Goal: Check status: Check status

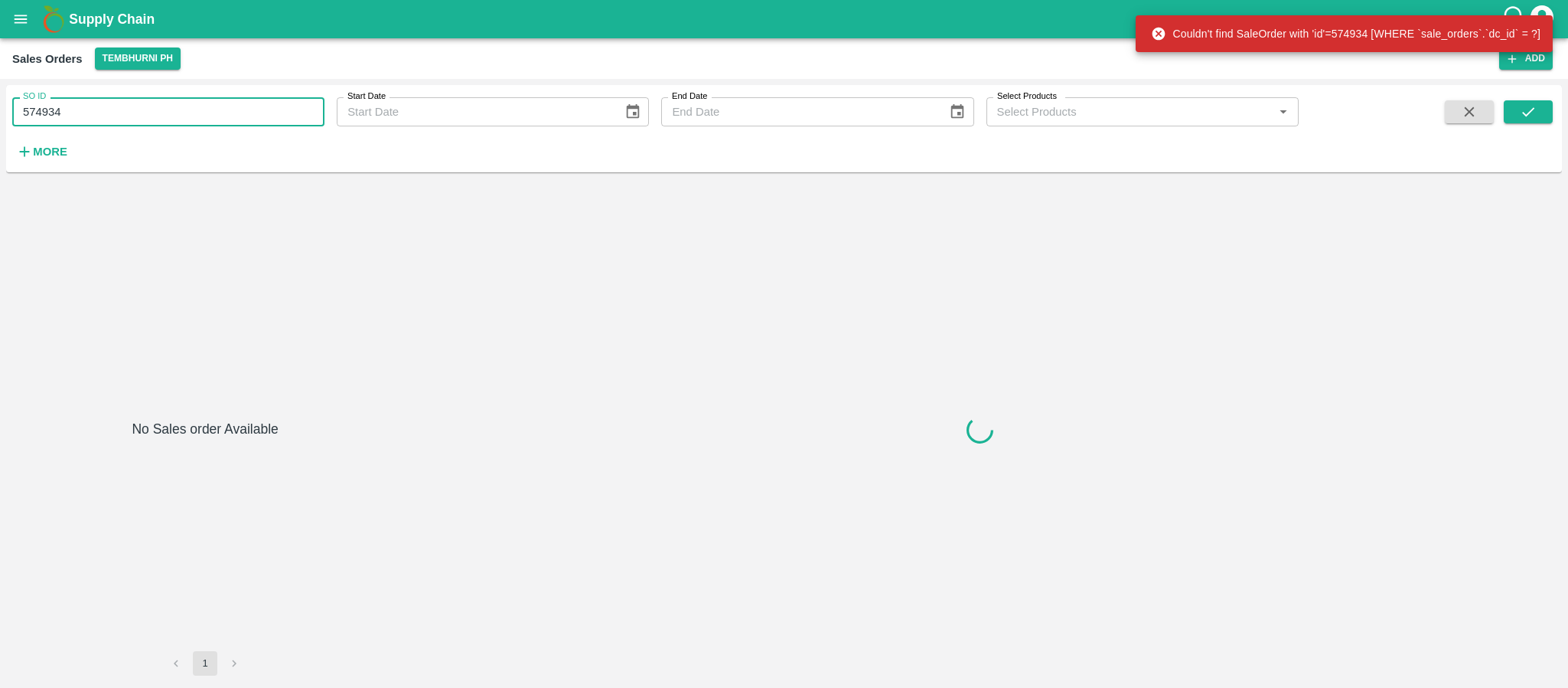
click at [154, 104] on input "574934" at bounding box center [168, 111] width 312 height 29
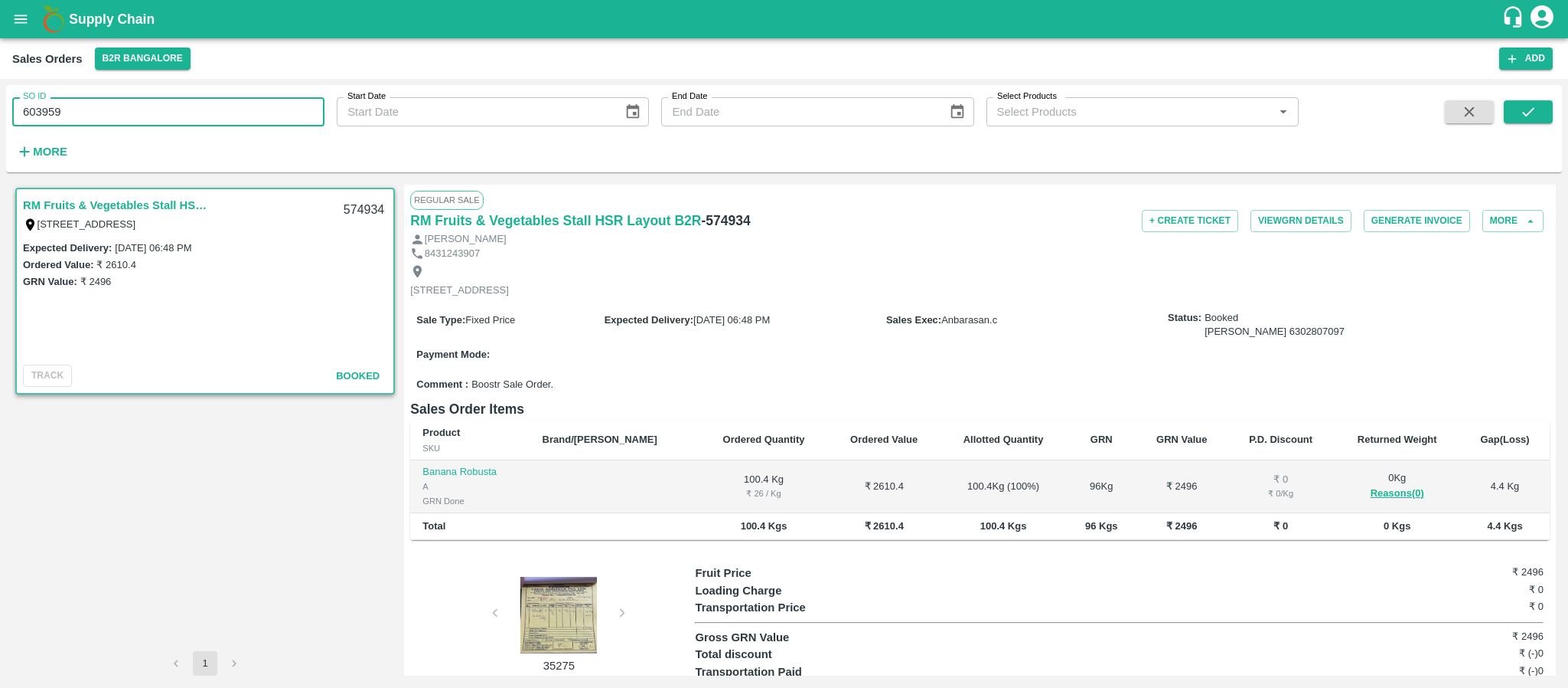
type input "603959"
click at [1512, 99] on div "SO ID 603959 SO ID Start Date Start Date End Date End Date Select Products Sele…" at bounding box center [784, 129] width 1556 height 75
click at [1512, 102] on button "submit" at bounding box center [1528, 111] width 49 height 23
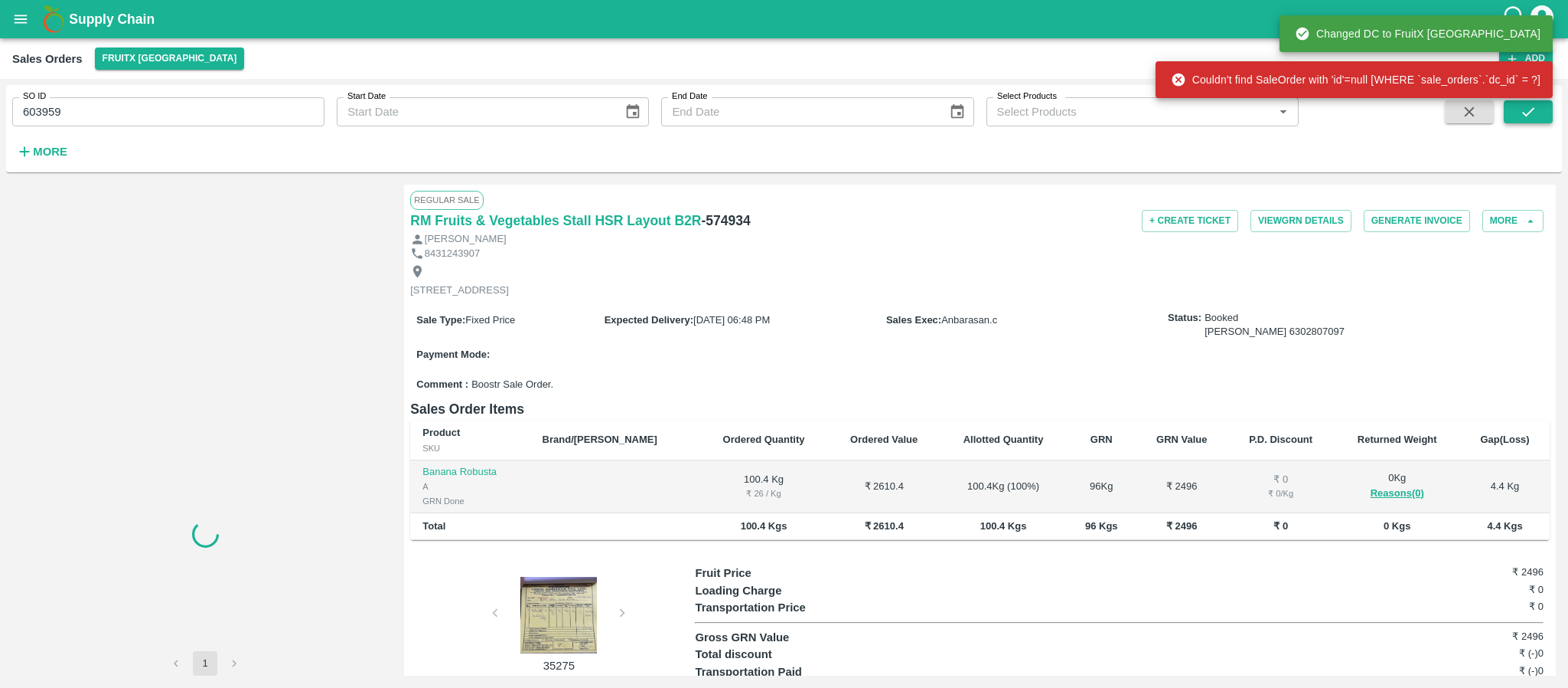
click at [1522, 119] on icon "submit" at bounding box center [1527, 111] width 17 height 17
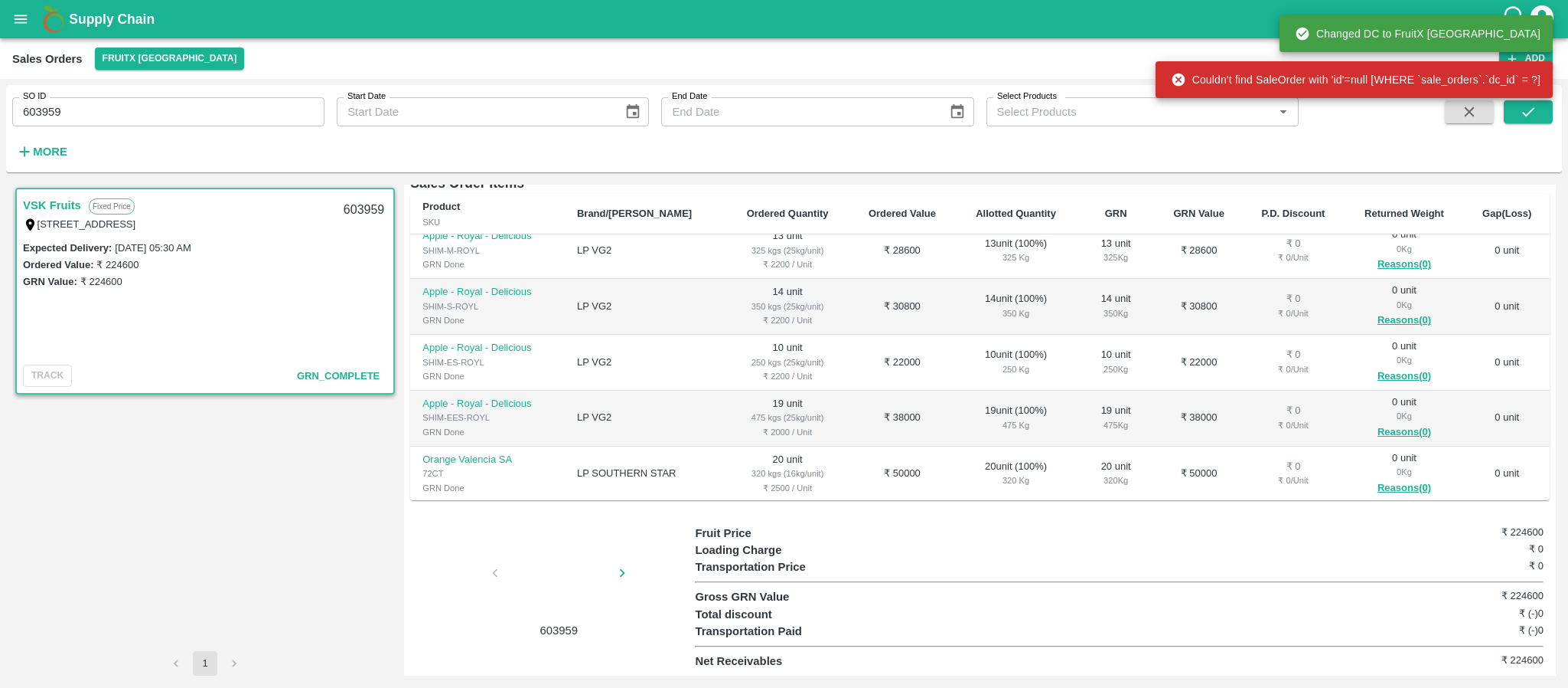
scroll to position [99, 0]
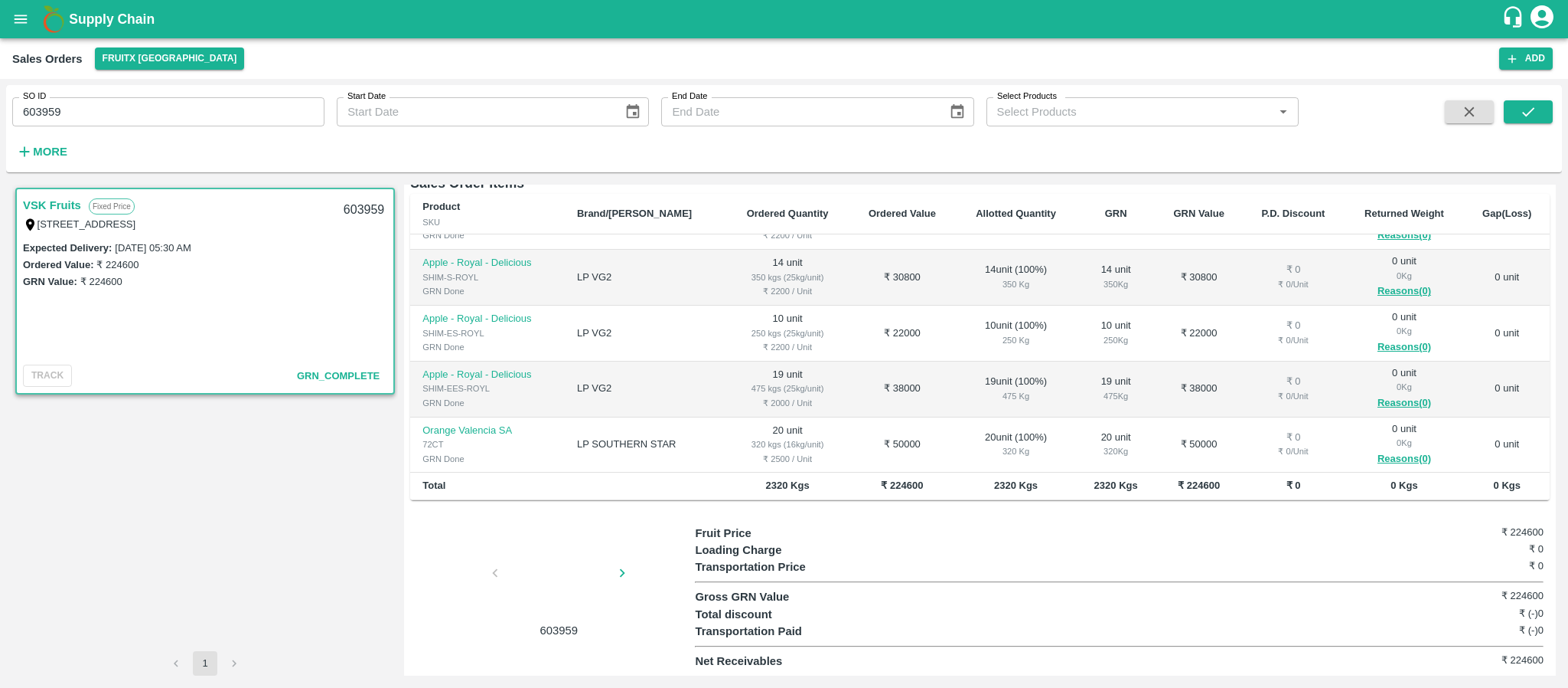
click at [542, 602] on div at bounding box center [559, 577] width 115 height 81
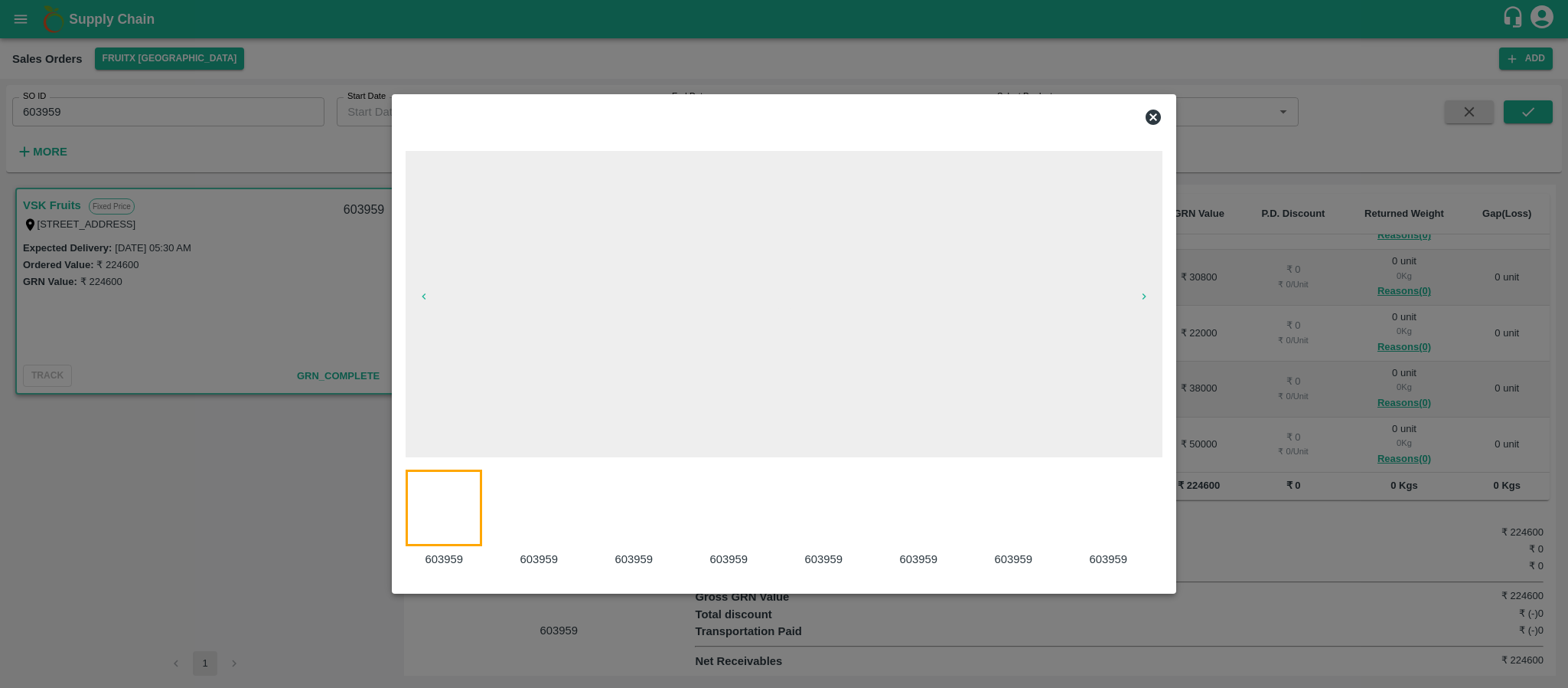
click at [537, 586] on div "603959 603959 603959 603959 603959 603959 603959 603959 603959 603959 603959 60…" at bounding box center [784, 359] width 769 height 454
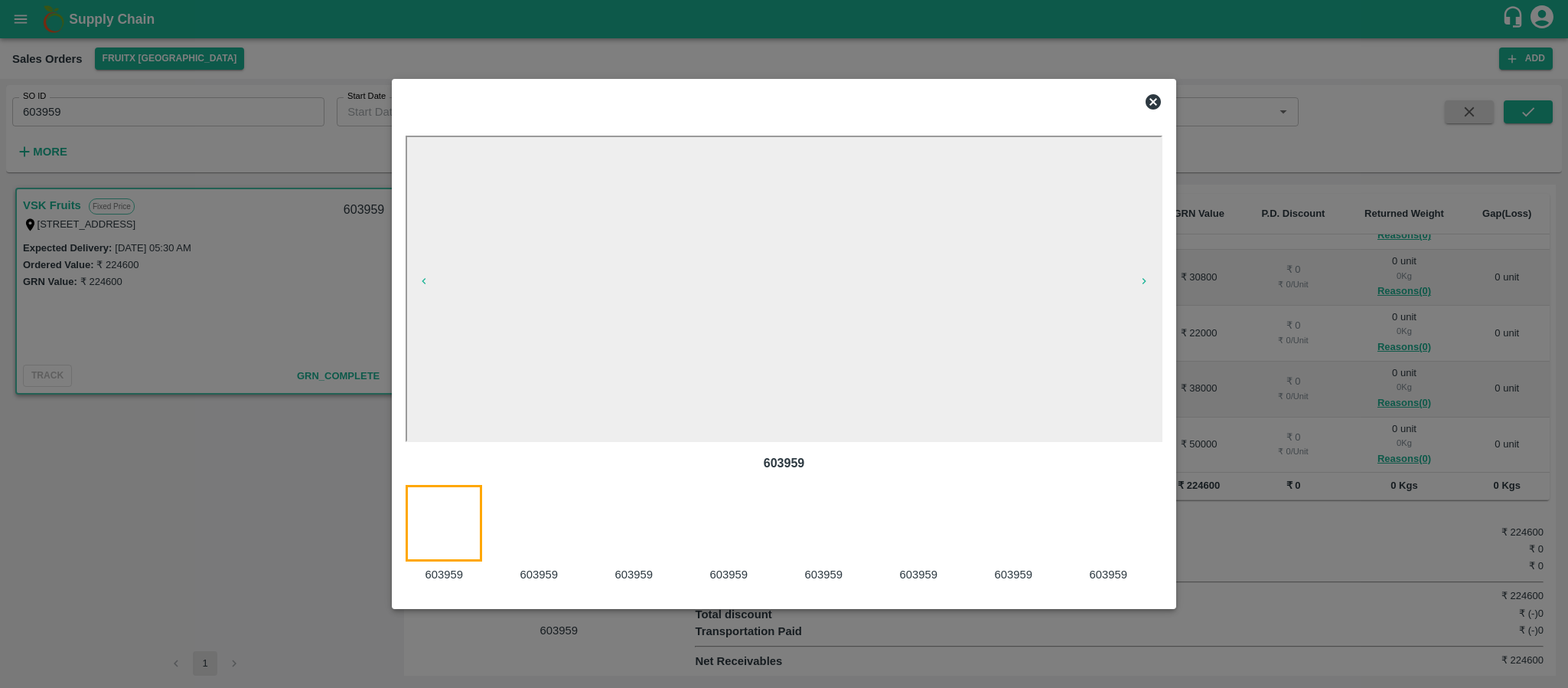
click at [541, 508] on div at bounding box center [548, 534] width 95 height 99
click at [617, 535] on div at bounding box center [642, 534] width 95 height 99
click at [713, 522] on div at bounding box center [737, 534] width 95 height 99
click at [817, 531] on div at bounding box center [832, 534] width 95 height 99
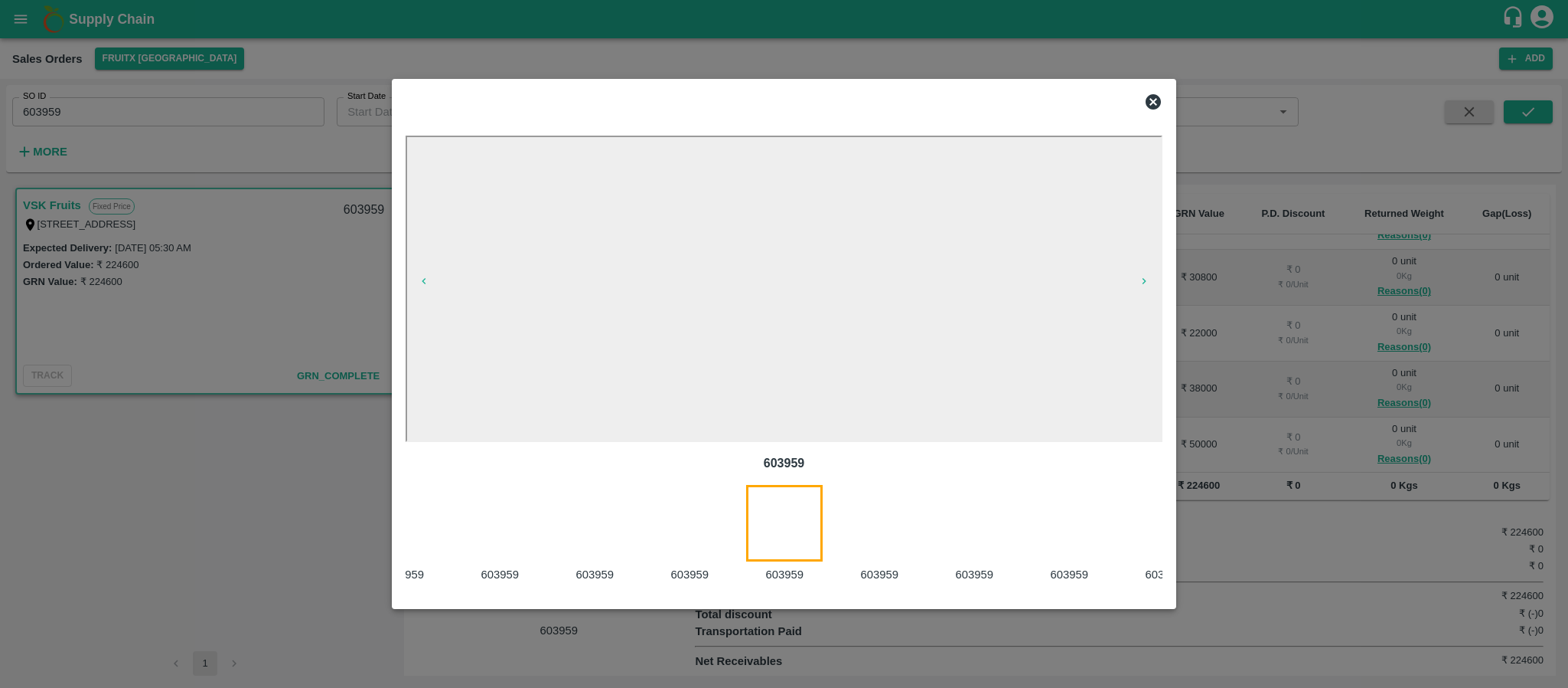
click at [871, 543] on div at bounding box center [888, 534] width 95 height 99
click at [875, 519] on div at bounding box center [888, 534] width 95 height 99
click at [874, 508] on div at bounding box center [887, 534] width 95 height 99
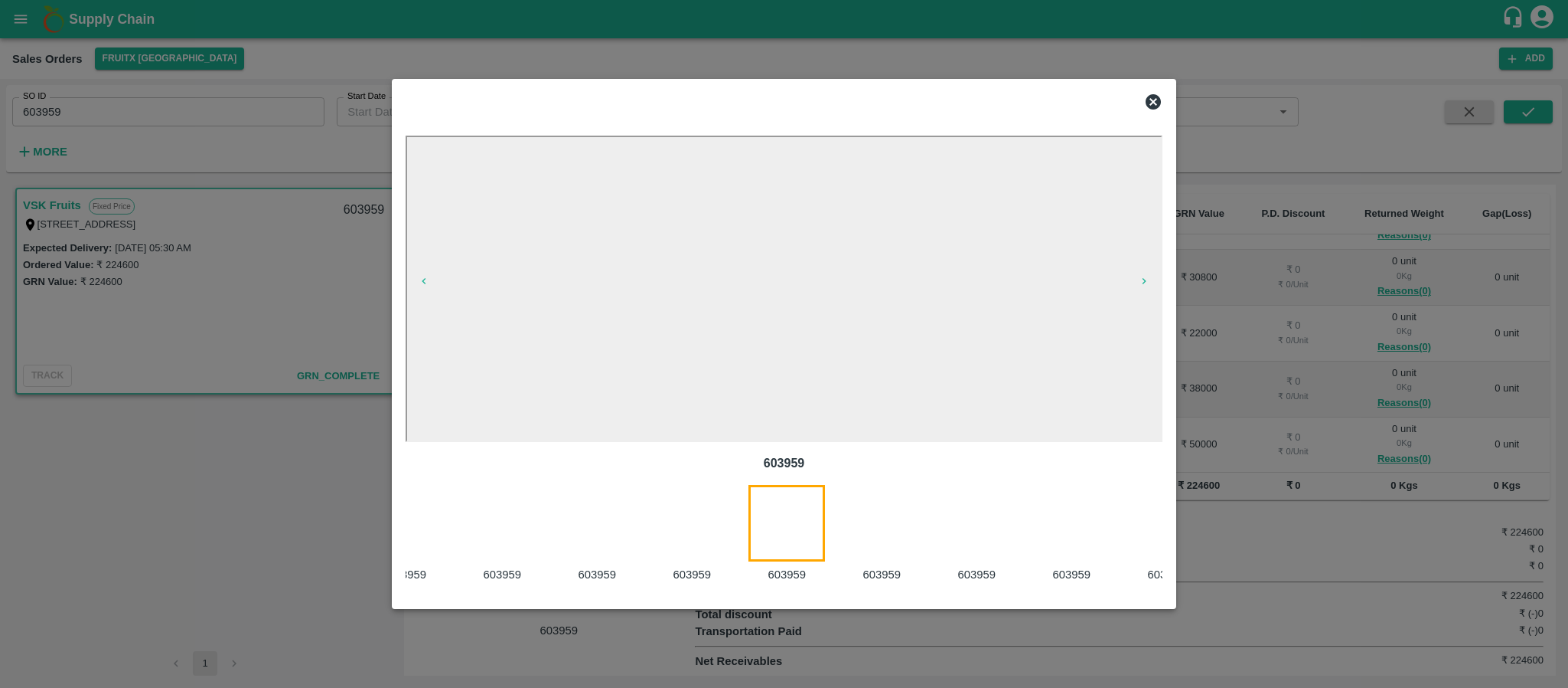
scroll to position [0, 323]
click at [887, 513] on div at bounding box center [888, 534] width 95 height 99
click at [857, 544] on div at bounding box center [888, 534] width 95 height 99
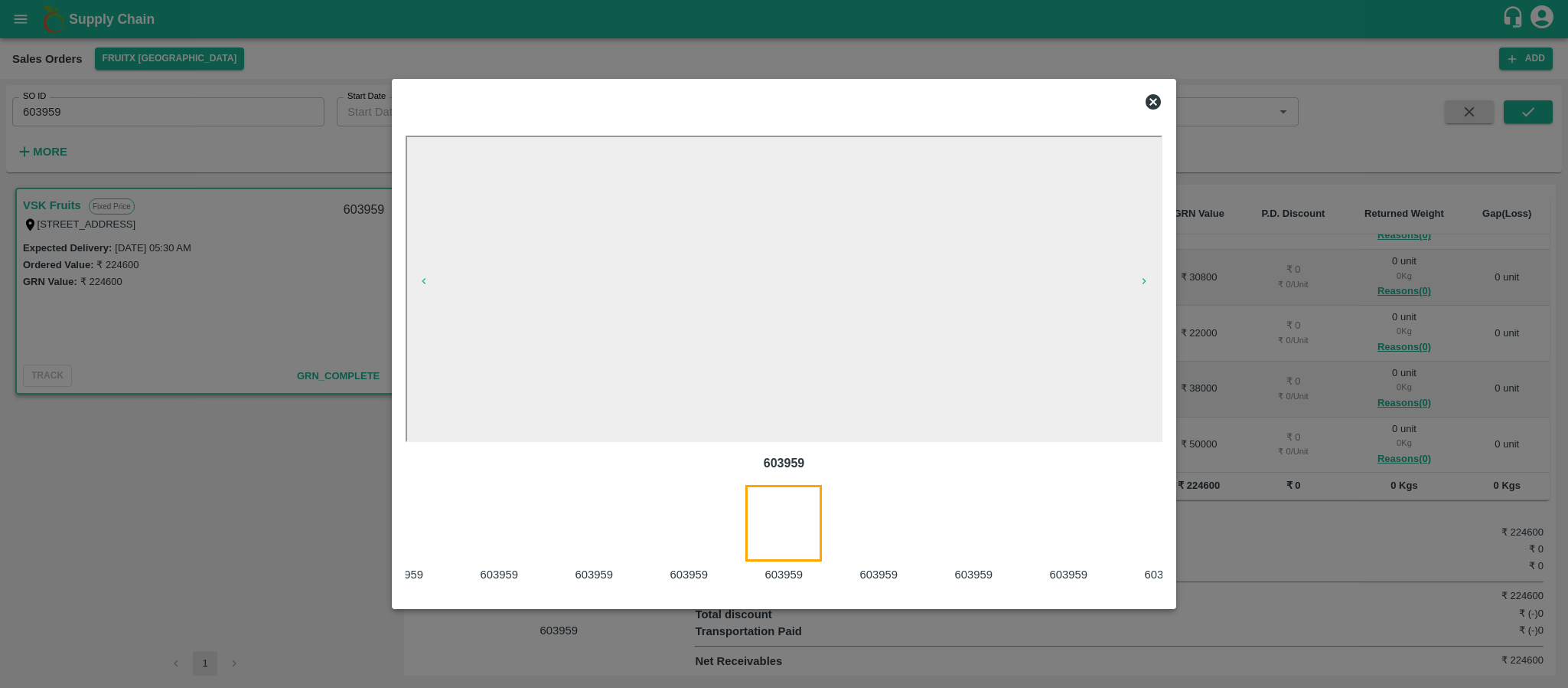
click at [870, 558] on div at bounding box center [887, 534] width 95 height 99
click at [881, 535] on div at bounding box center [888, 534] width 95 height 99
click at [884, 526] on div at bounding box center [888, 534] width 95 height 99
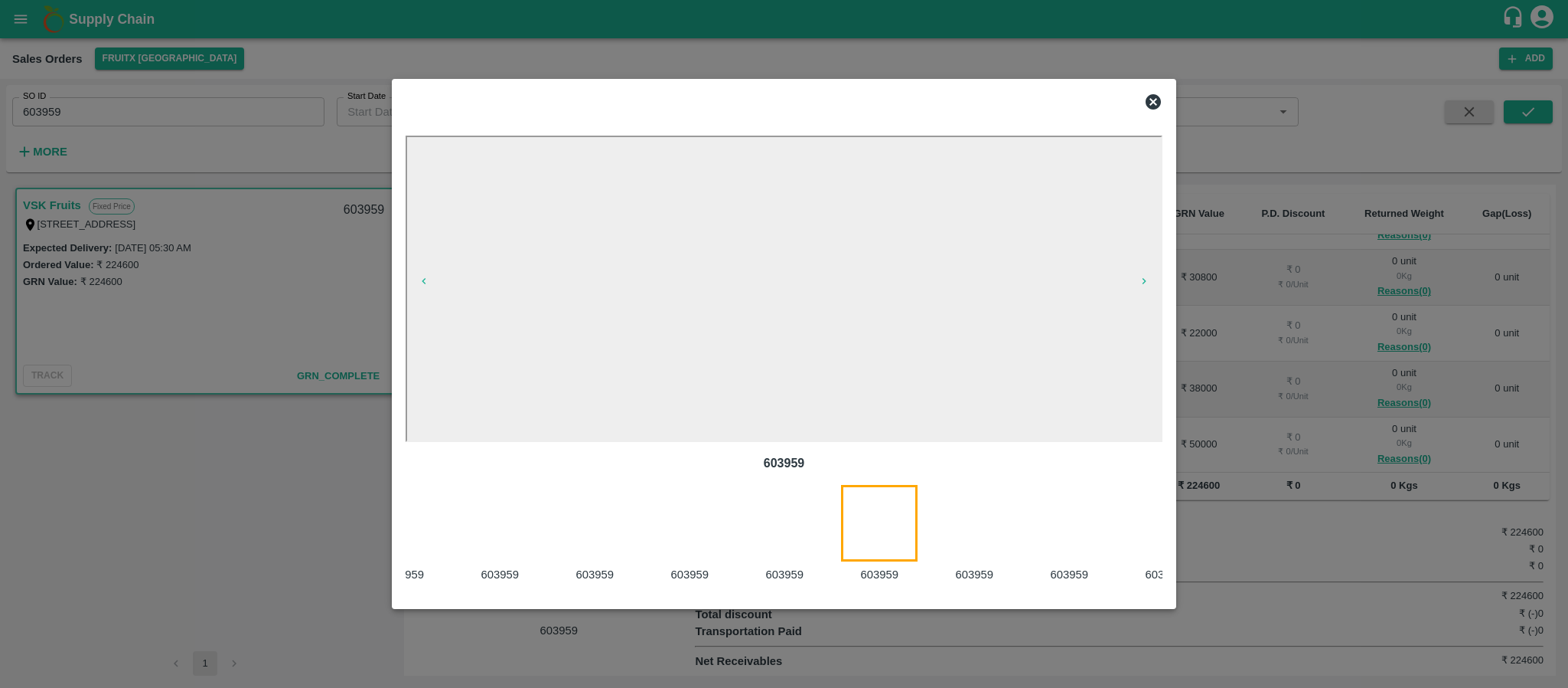
scroll to position [0, 799]
click at [892, 524] on div at bounding box center [887, 534] width 95 height 99
click at [854, 531] on div at bounding box center [888, 534] width 95 height 99
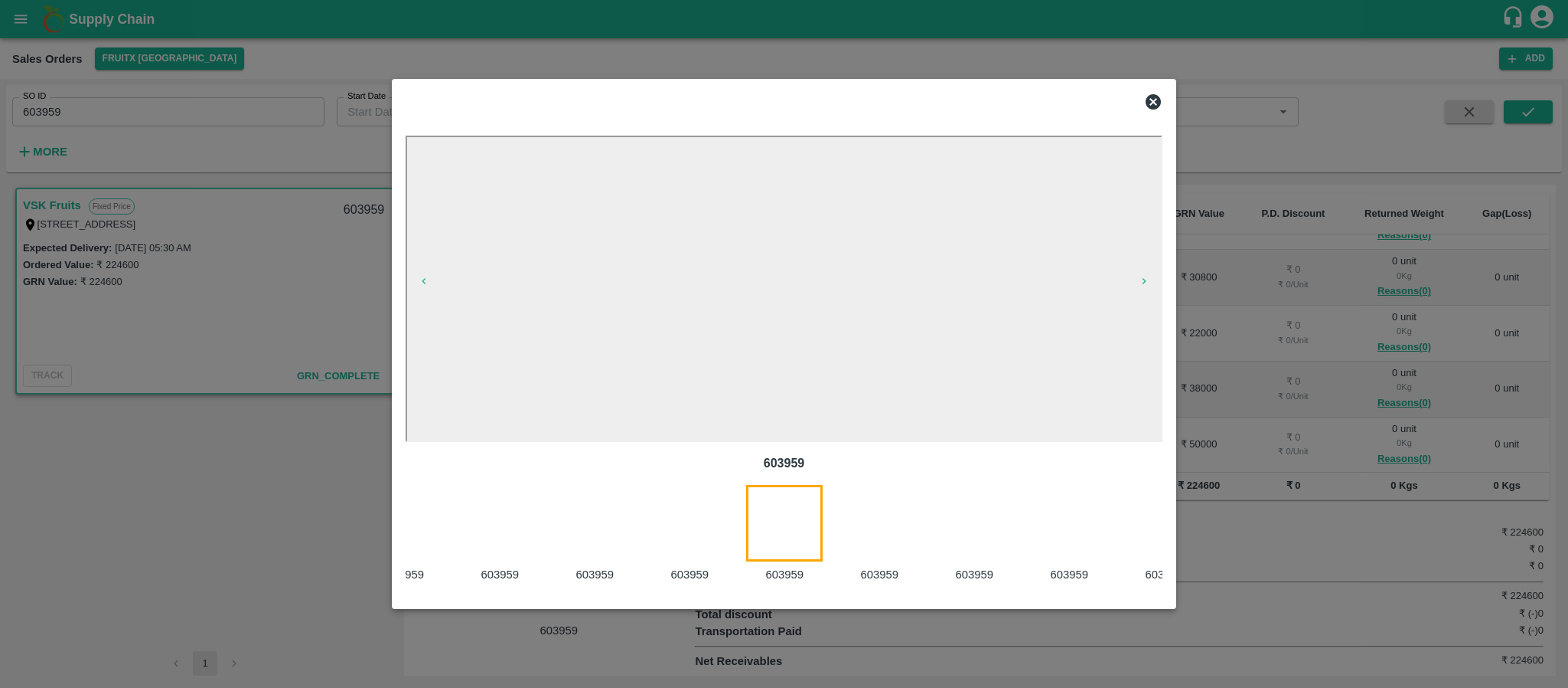
click at [884, 524] on div at bounding box center [888, 534] width 95 height 99
click at [884, 550] on div at bounding box center [887, 534] width 95 height 99
click at [866, 531] on div at bounding box center [888, 534] width 95 height 99
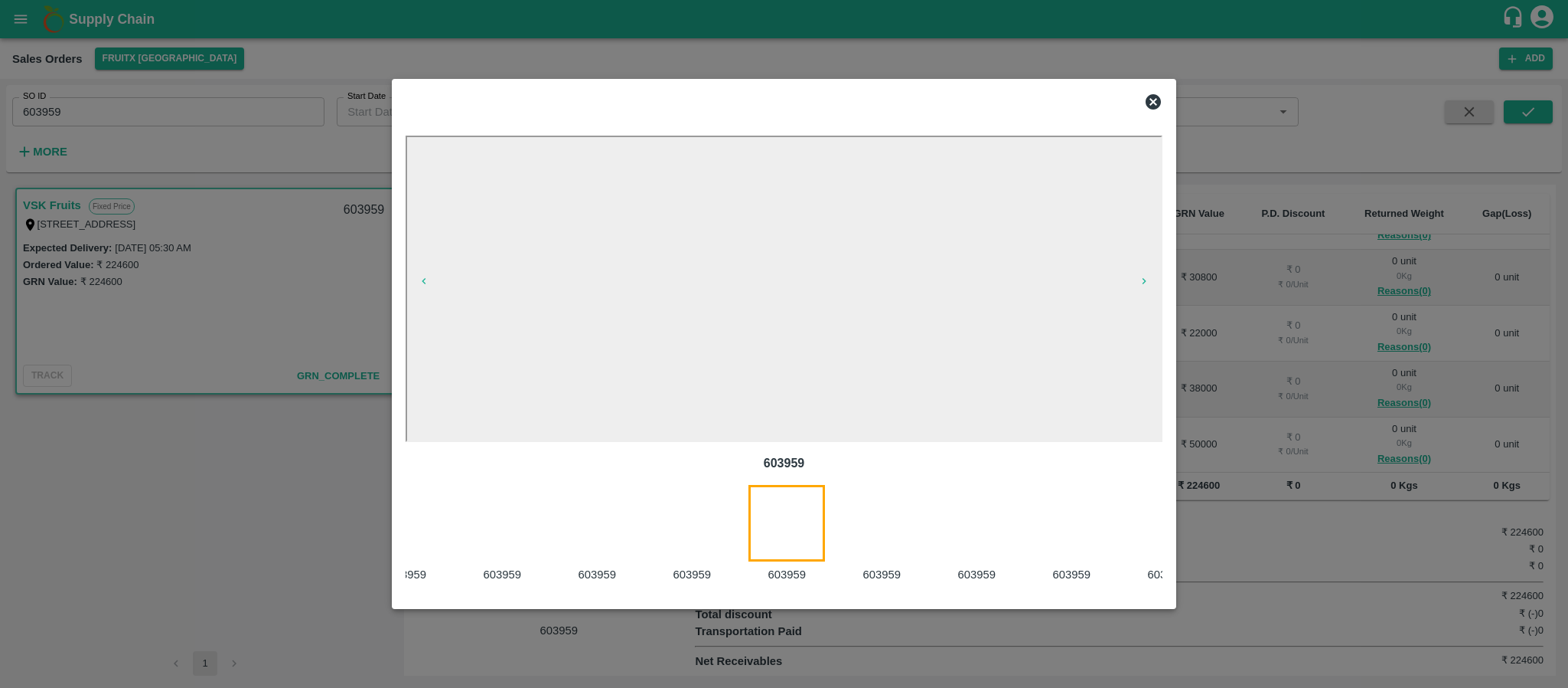
scroll to position [0, 1272]
click at [860, 527] on div at bounding box center [888, 534] width 95 height 99
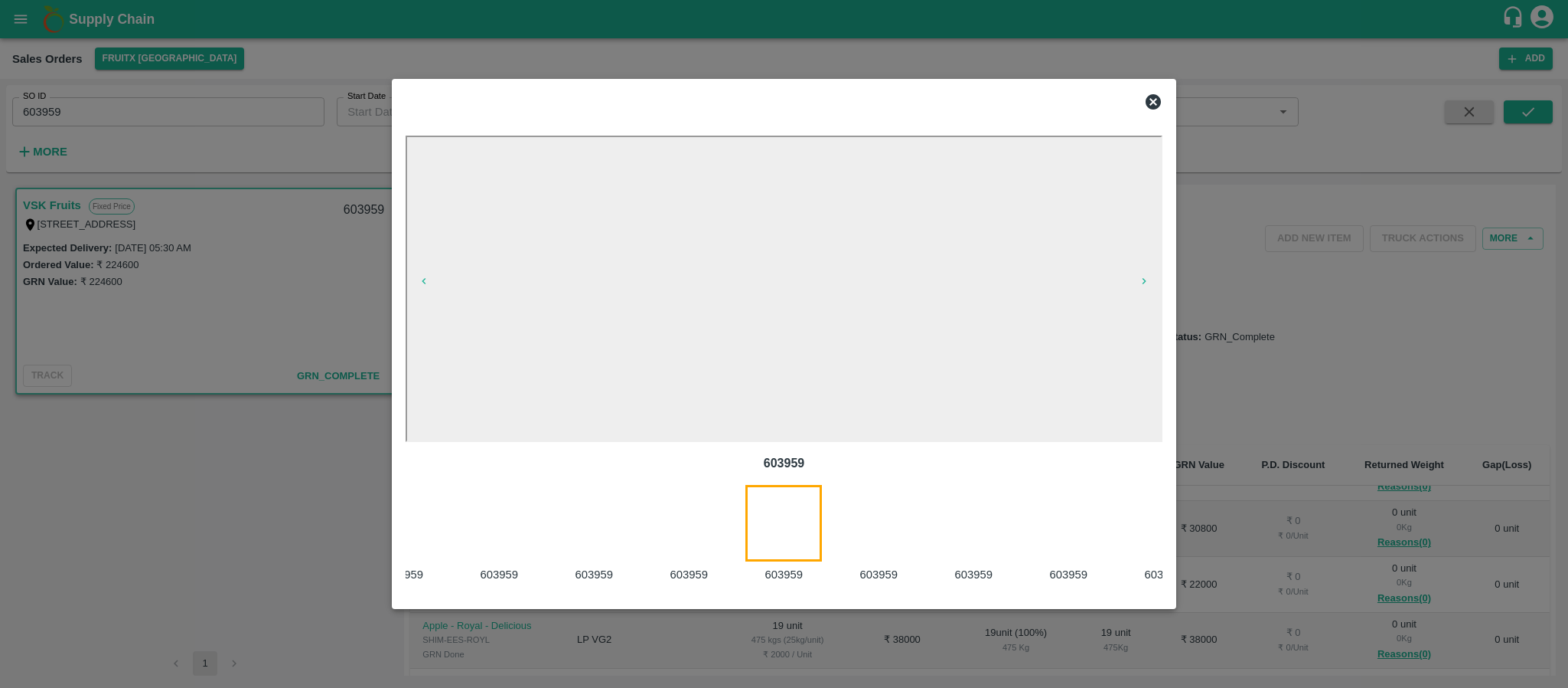
click at [867, 531] on div at bounding box center [887, 534] width 95 height 99
click at [874, 528] on div at bounding box center [888, 534] width 95 height 99
click at [861, 518] on div at bounding box center [888, 534] width 95 height 99
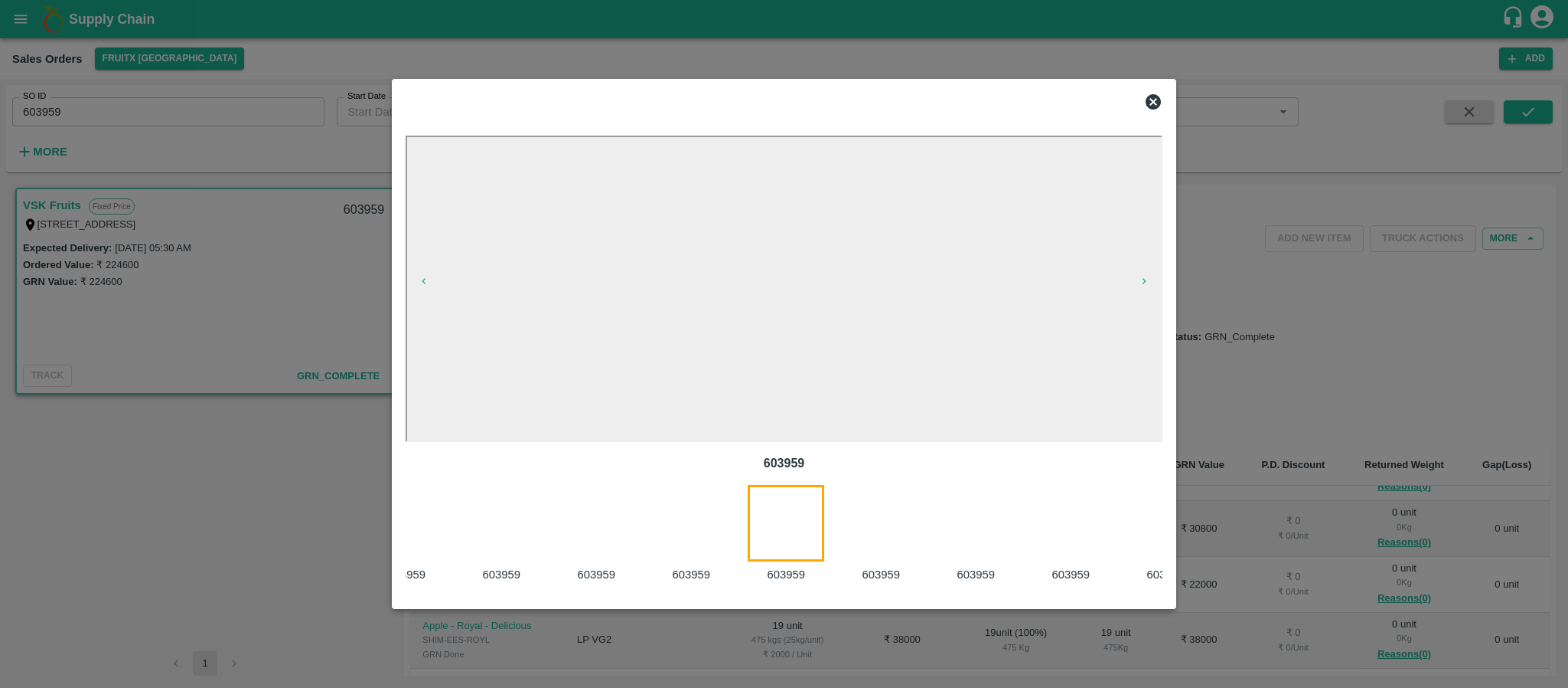
scroll to position [0, 1653]
click at [871, 496] on div at bounding box center [887, 534] width 95 height 99
click at [880, 513] on div at bounding box center [888, 534] width 95 height 99
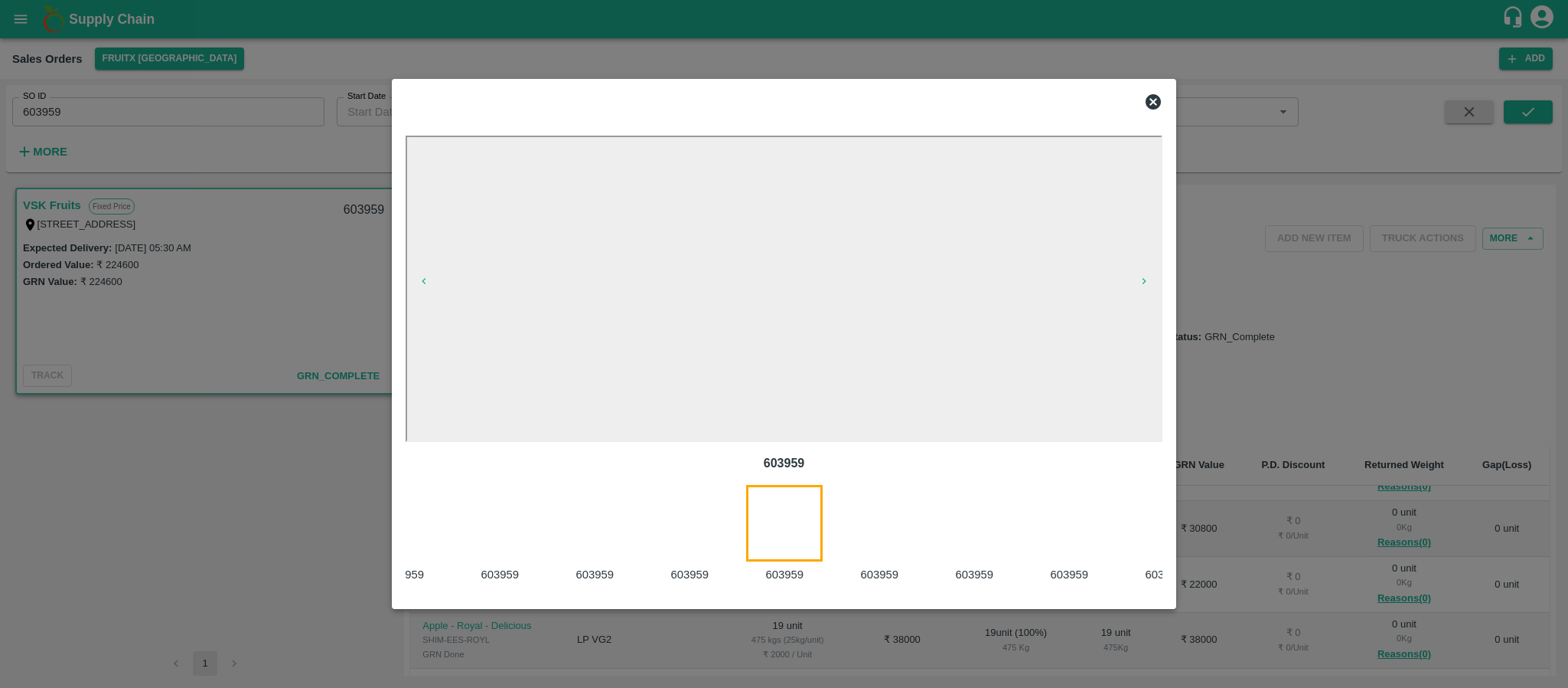
click at [854, 524] on div at bounding box center [888, 534] width 95 height 99
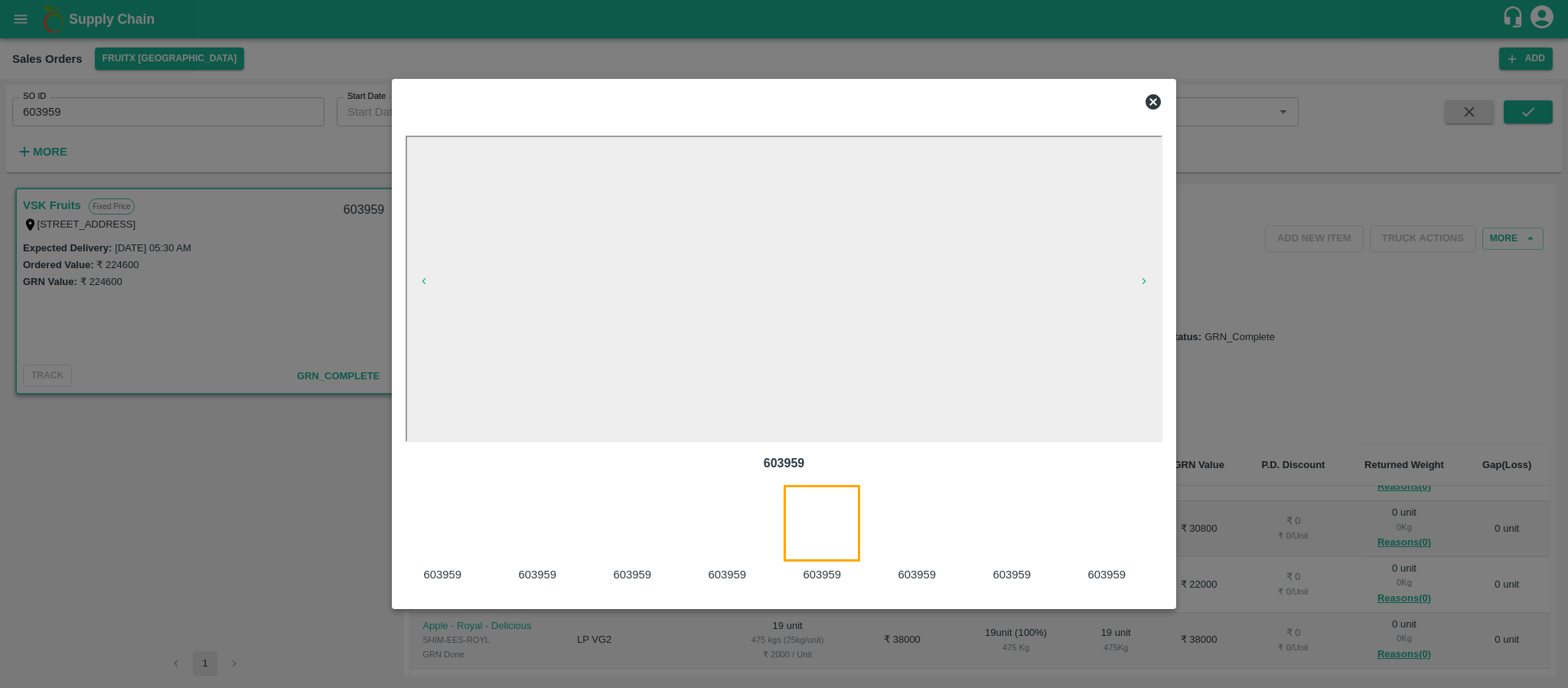
click at [889, 531] on div at bounding box center [926, 534] width 95 height 99
click at [997, 527] on div at bounding box center [1020, 534] width 95 height 99
click at [1075, 534] on div at bounding box center [1115, 534] width 95 height 99
click at [443, 545] on div at bounding box center [451, 534] width 95 height 99
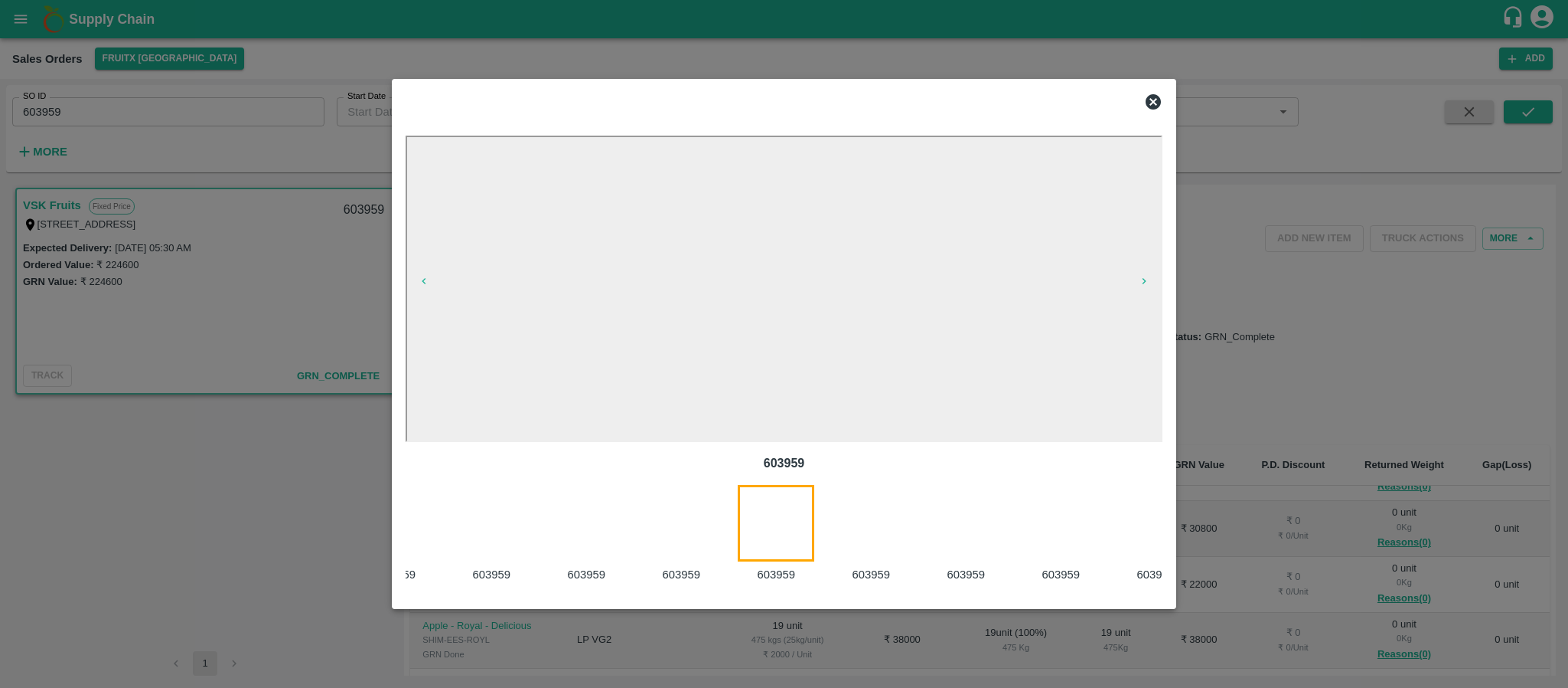
scroll to position [0, 1558]
